Goal: Transaction & Acquisition: Purchase product/service

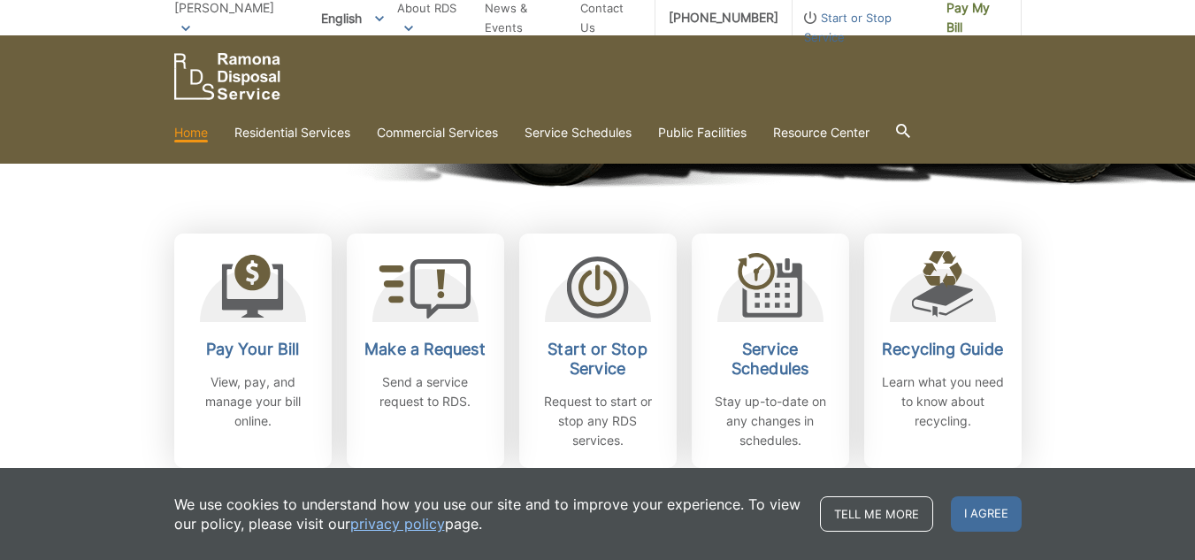
scroll to position [422, 0]
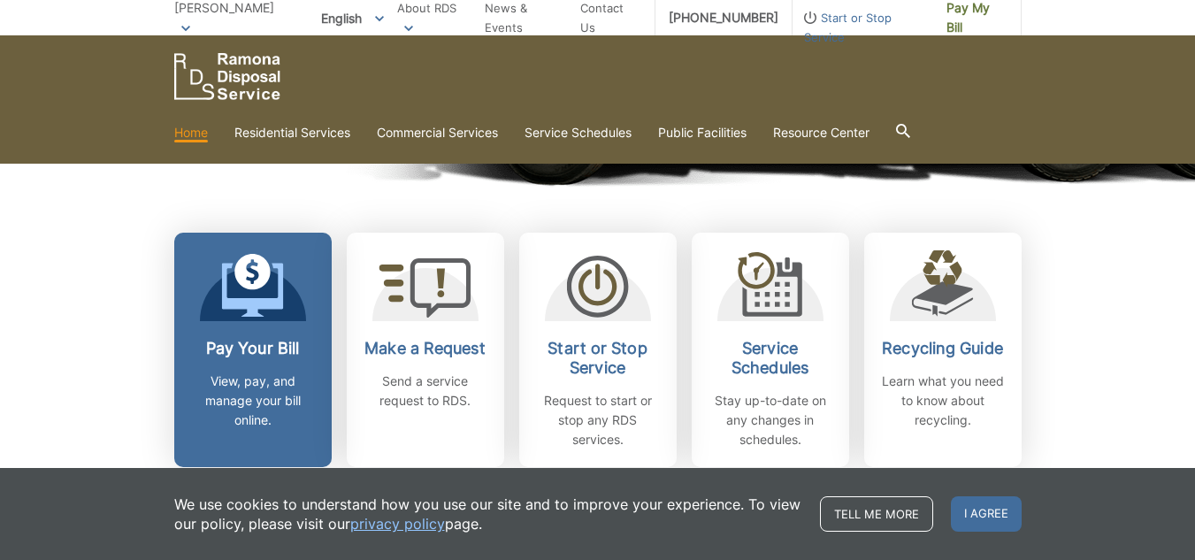
click at [272, 317] on icon at bounding box center [252, 286] width 62 height 64
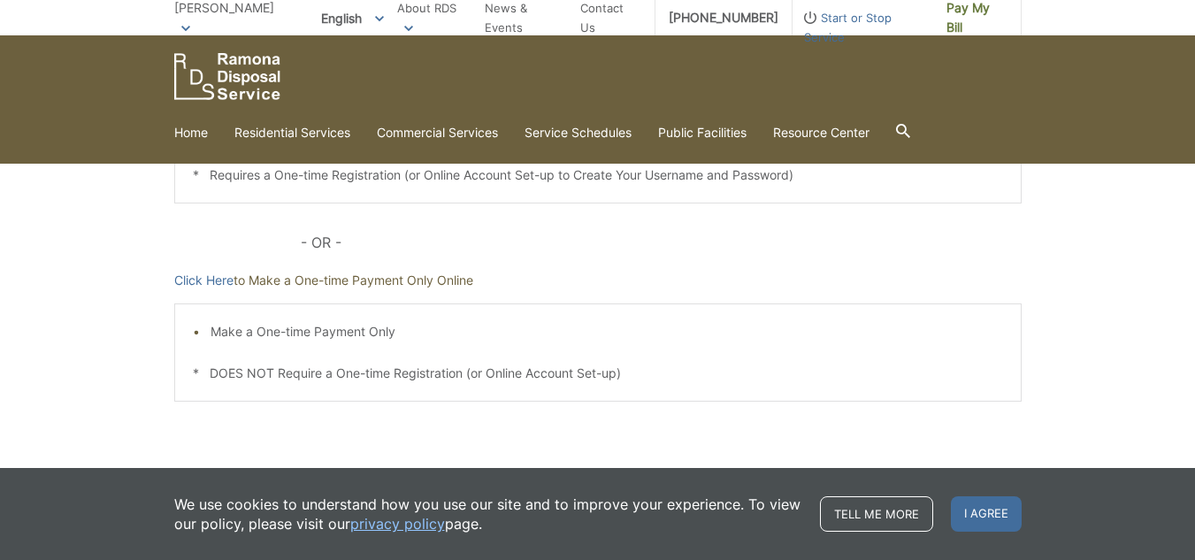
scroll to position [553, 0]
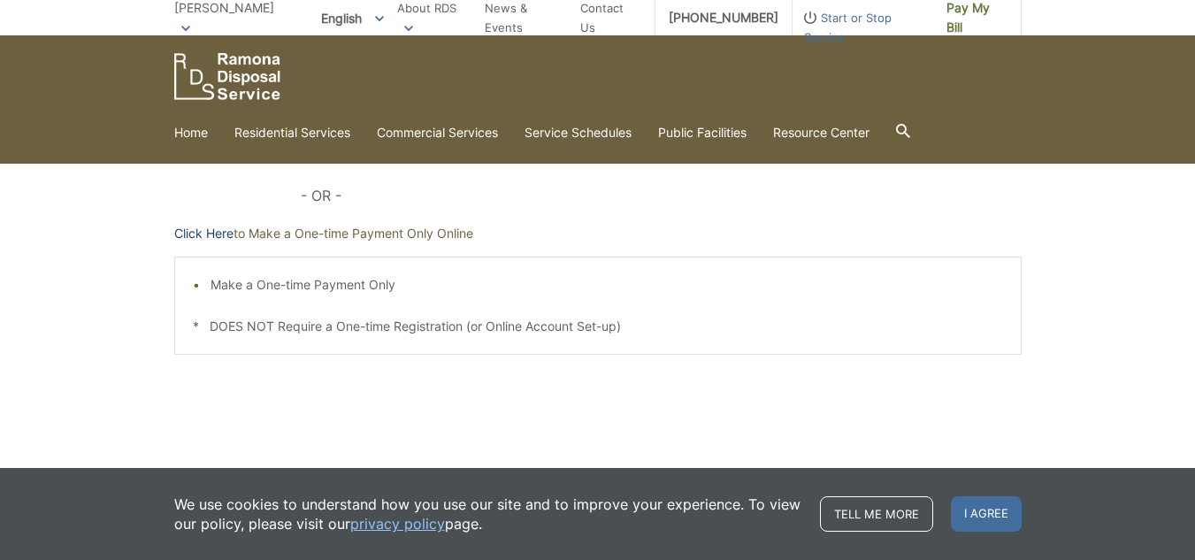
click at [206, 238] on link "Click Here" at bounding box center [203, 233] width 59 height 19
